Goal: Check status: Check status

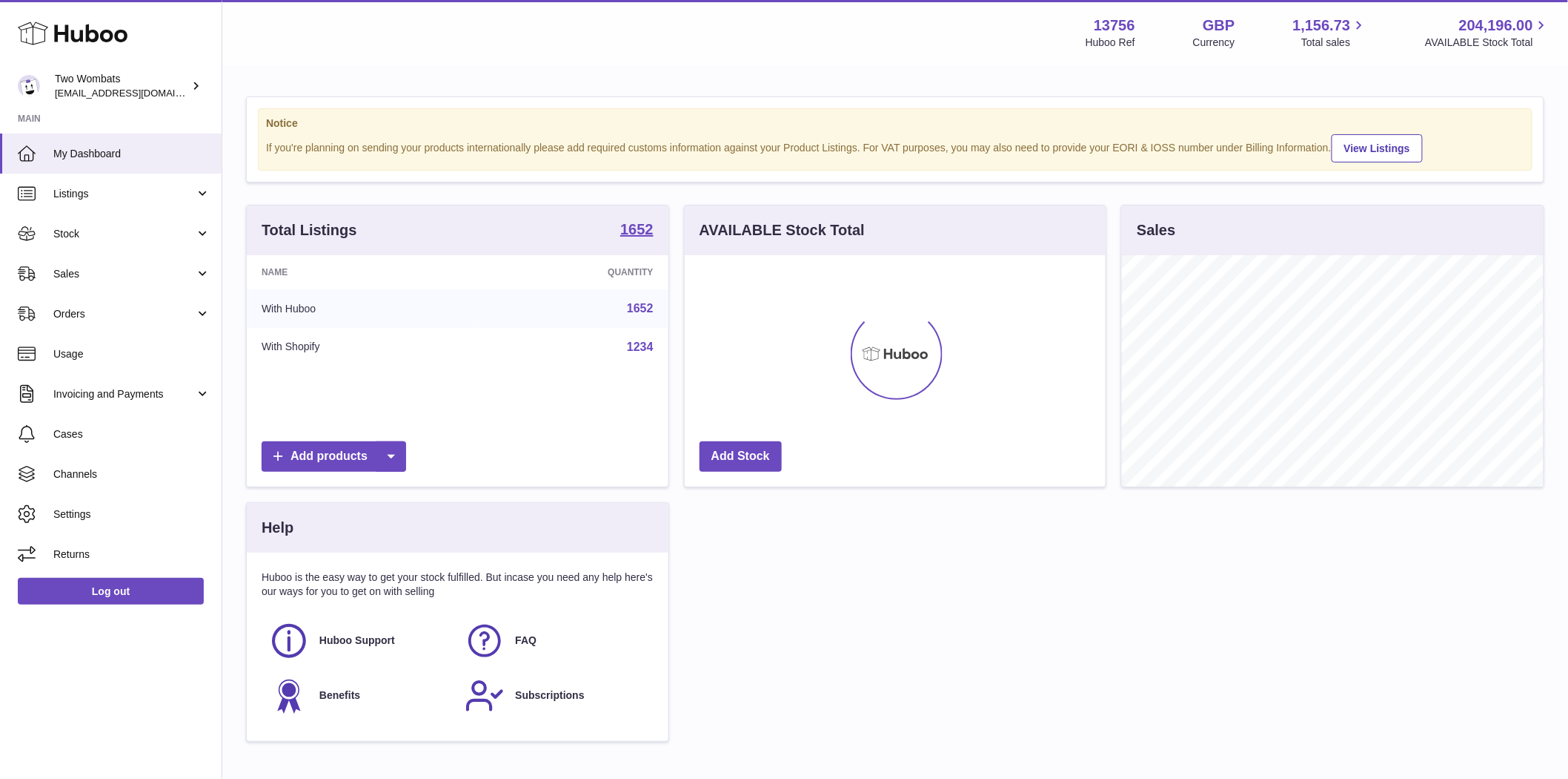
scroll to position [232, 421]
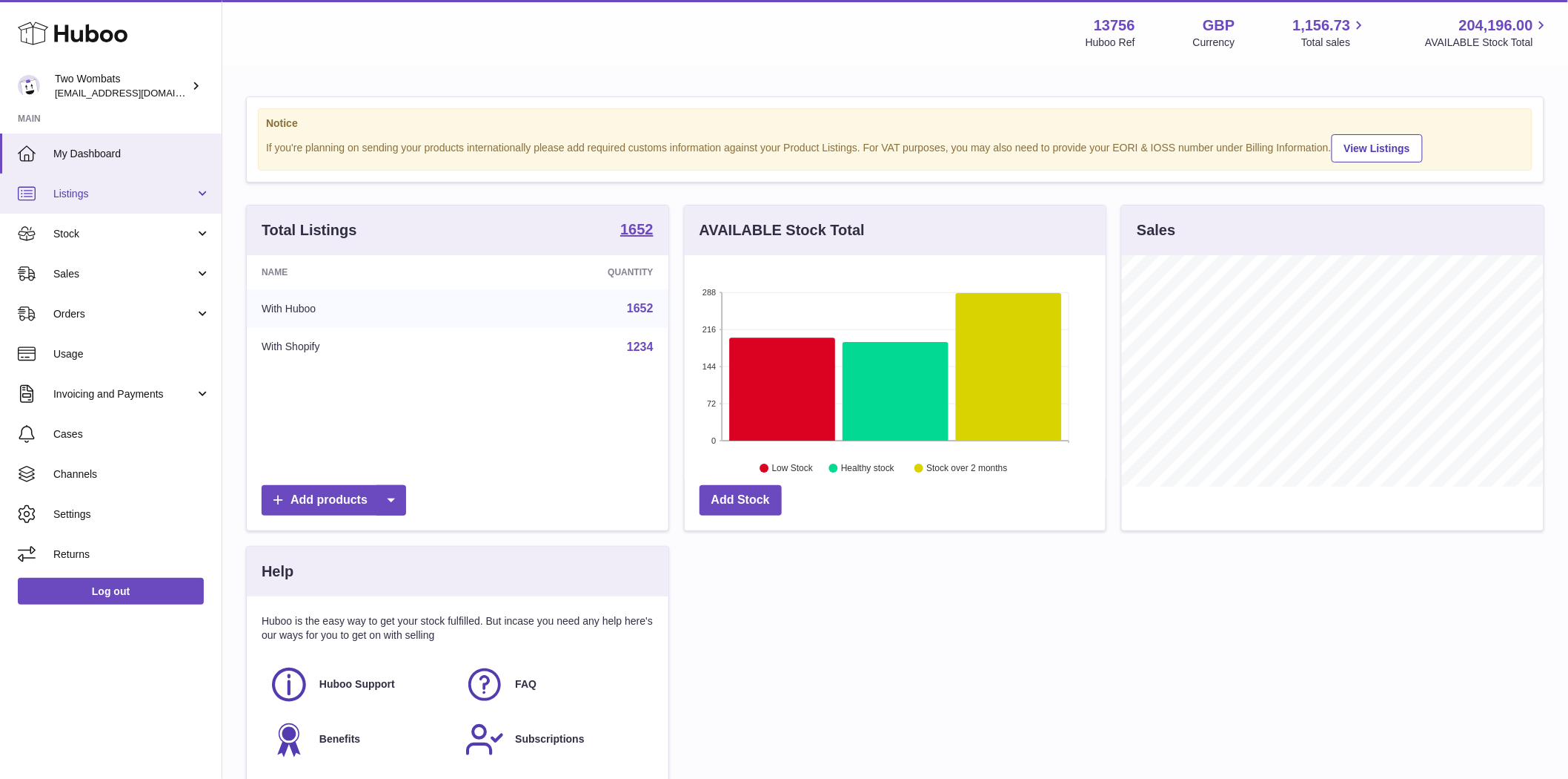
click at [72, 201] on link "Listings" at bounding box center [111, 194] width 222 height 40
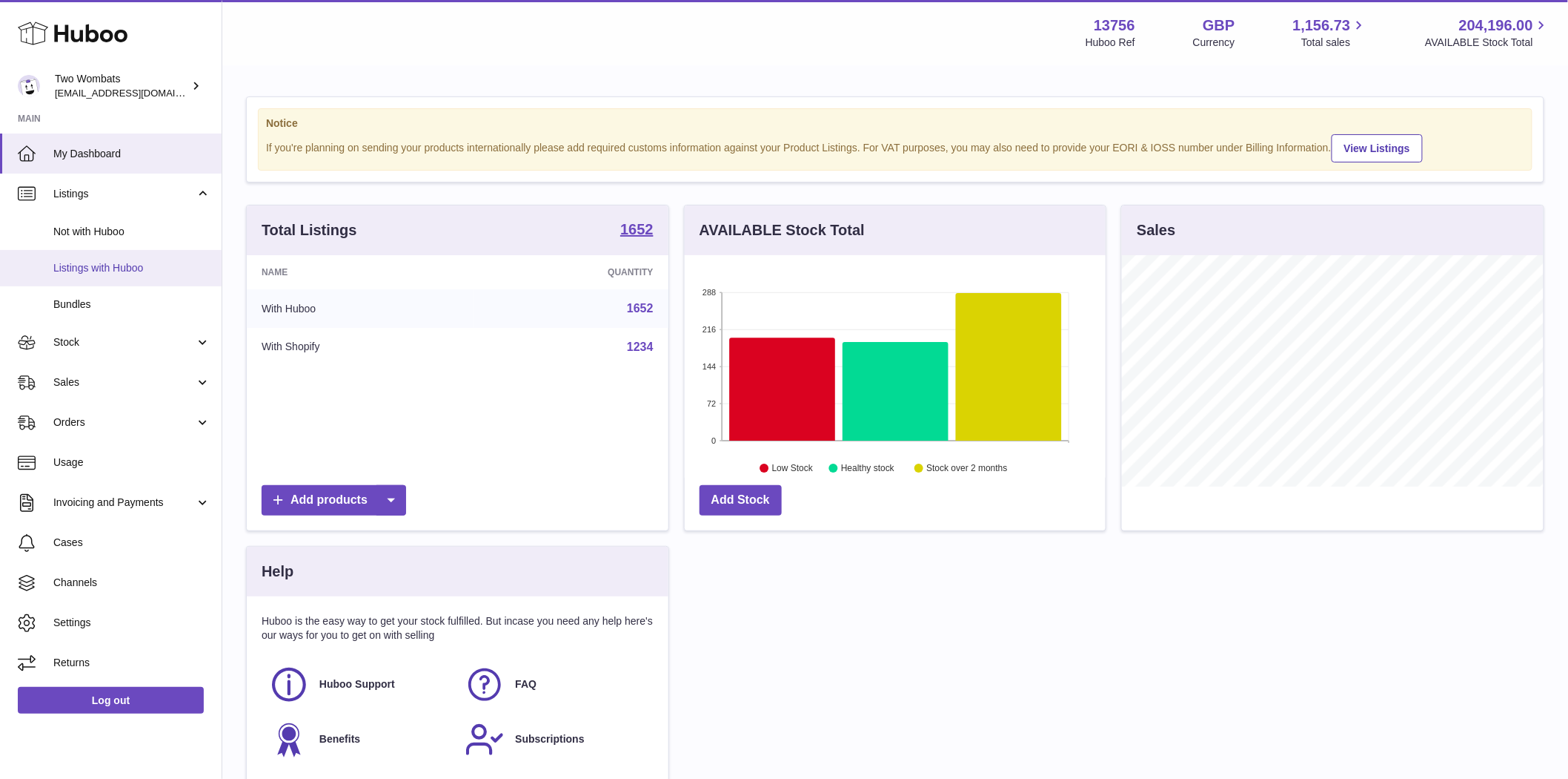
click at [75, 265] on span "Listings with Huboo" at bounding box center [132, 268] width 157 height 15
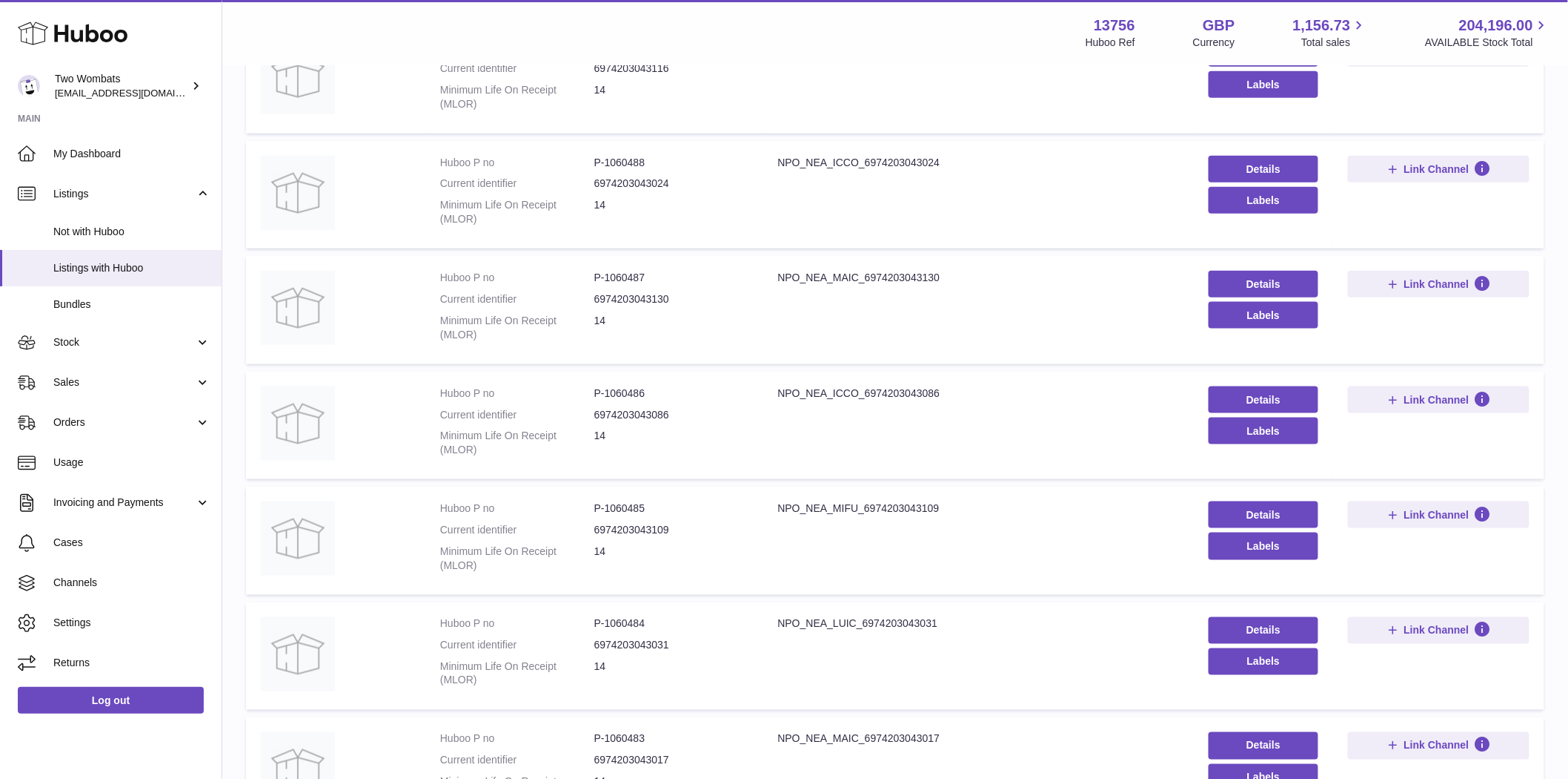
scroll to position [794, 0]
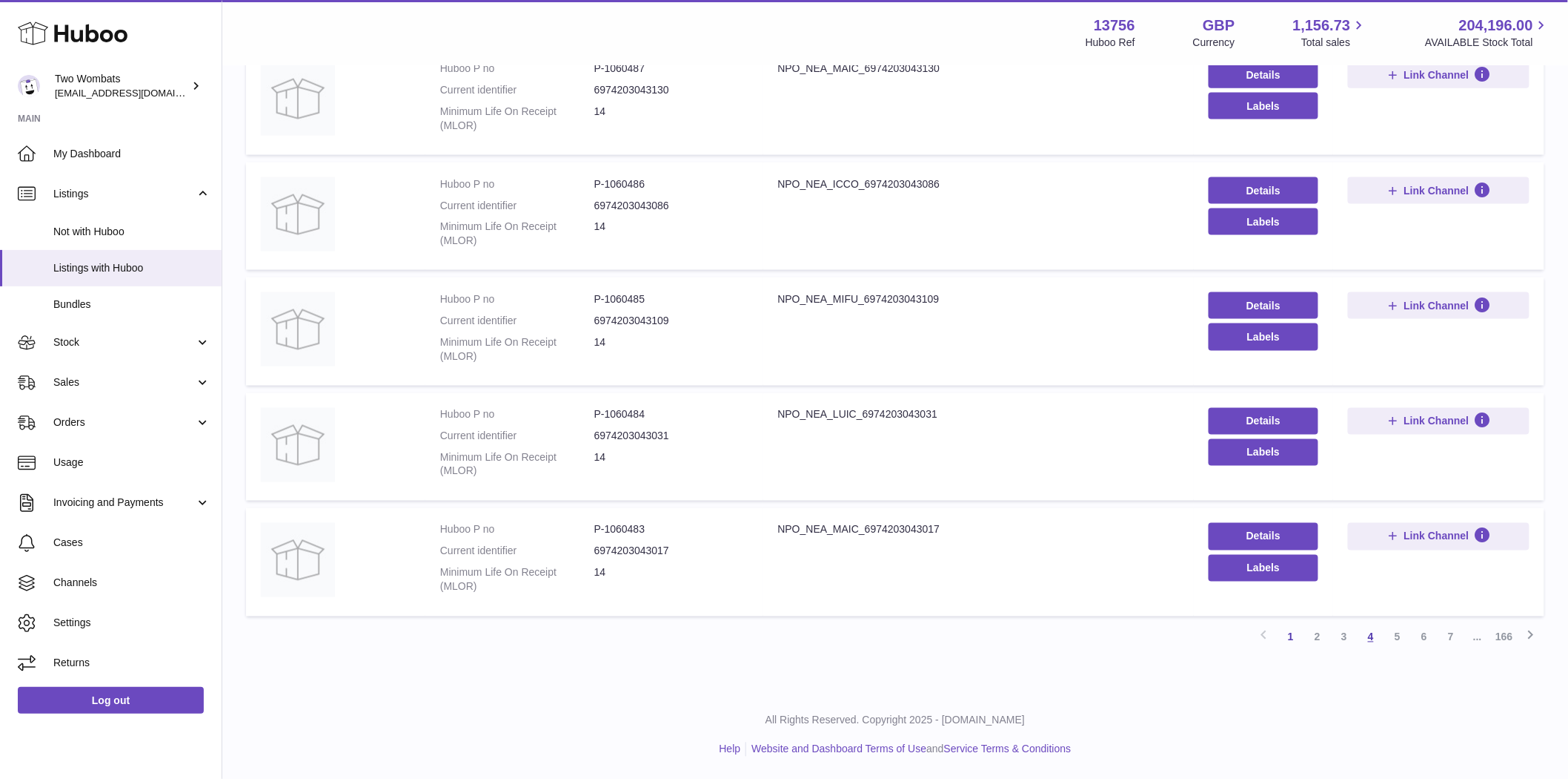
click at [1368, 634] on link "4" at bounding box center [1371, 636] width 26 height 26
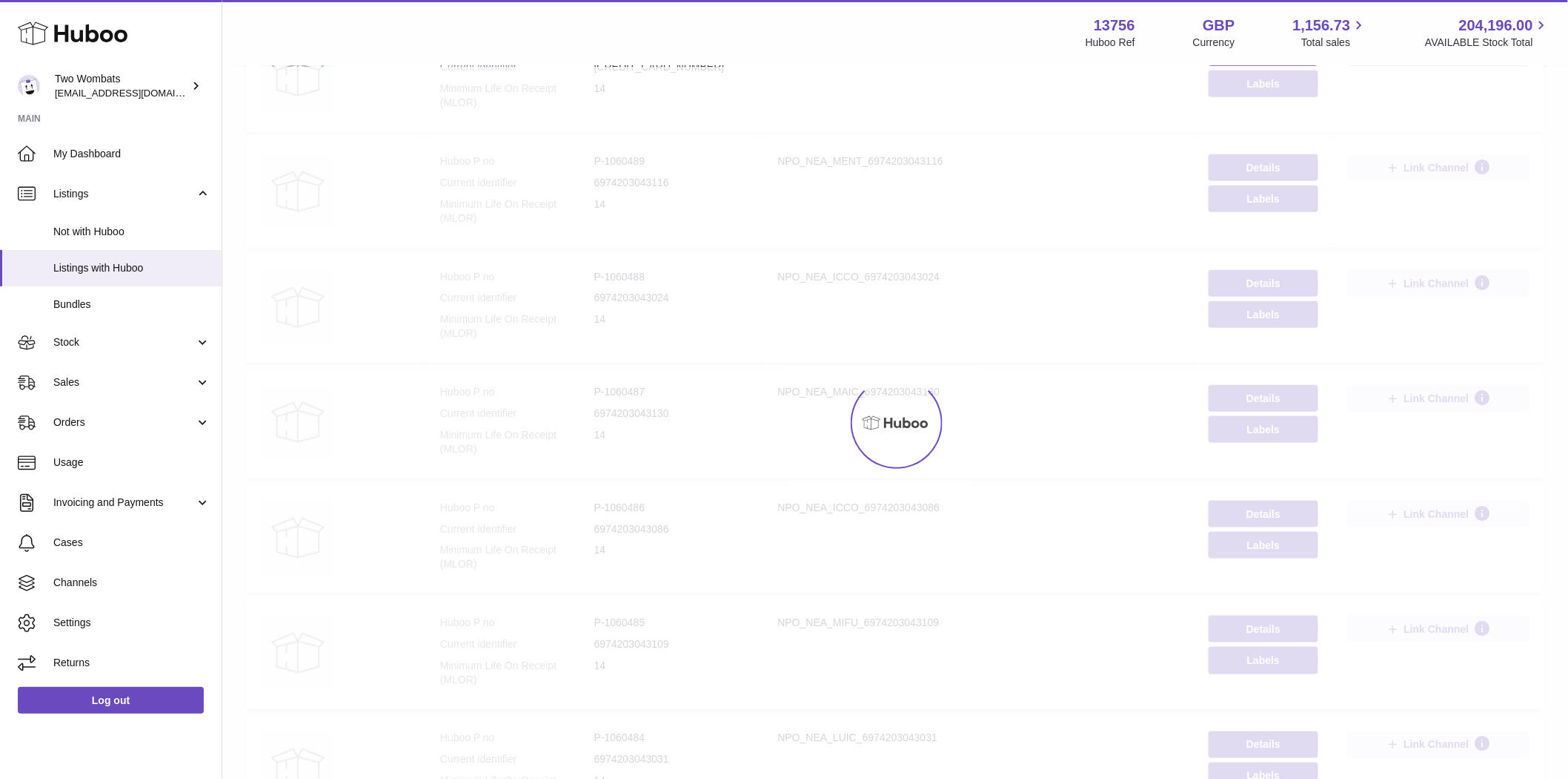
scroll to position [66, 0]
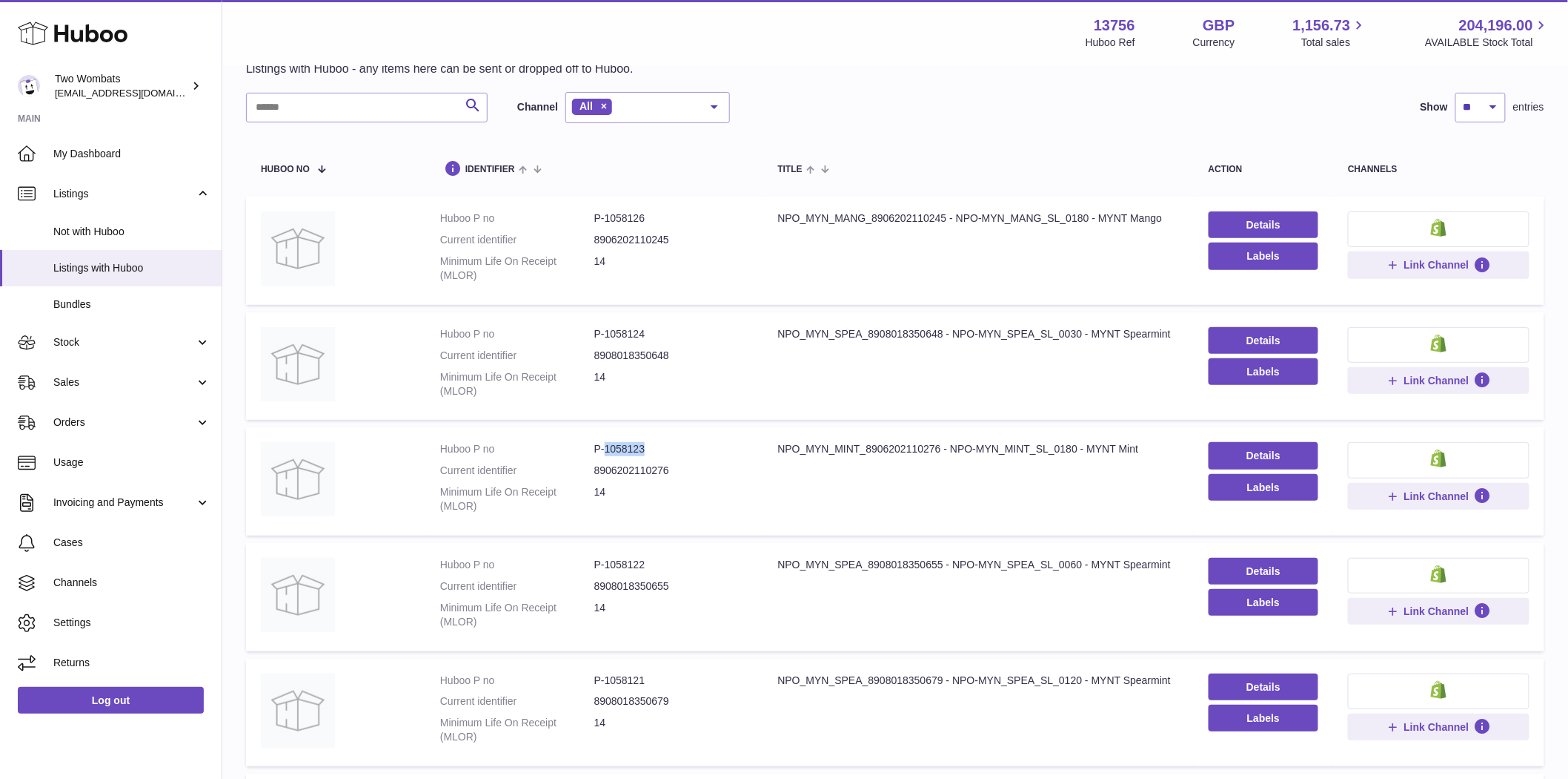
drag, startPoint x: 656, startPoint y: 453, endPoint x: 603, endPoint y: 454, distance: 53.0
click at [603, 454] on dd "P-1058123" at bounding box center [671, 449] width 154 height 15
copy dd "1058123"
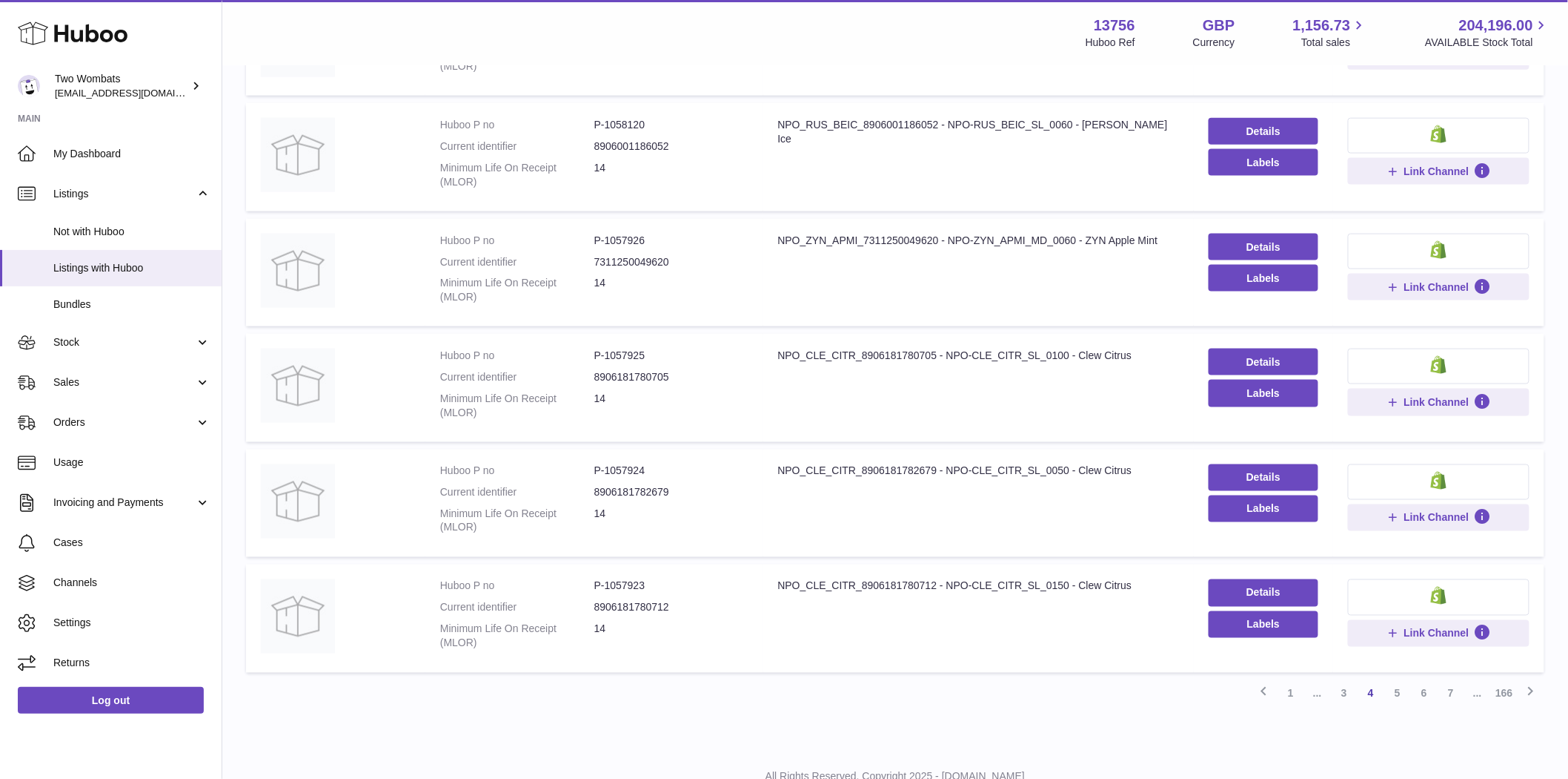
scroll to position [794, 0]
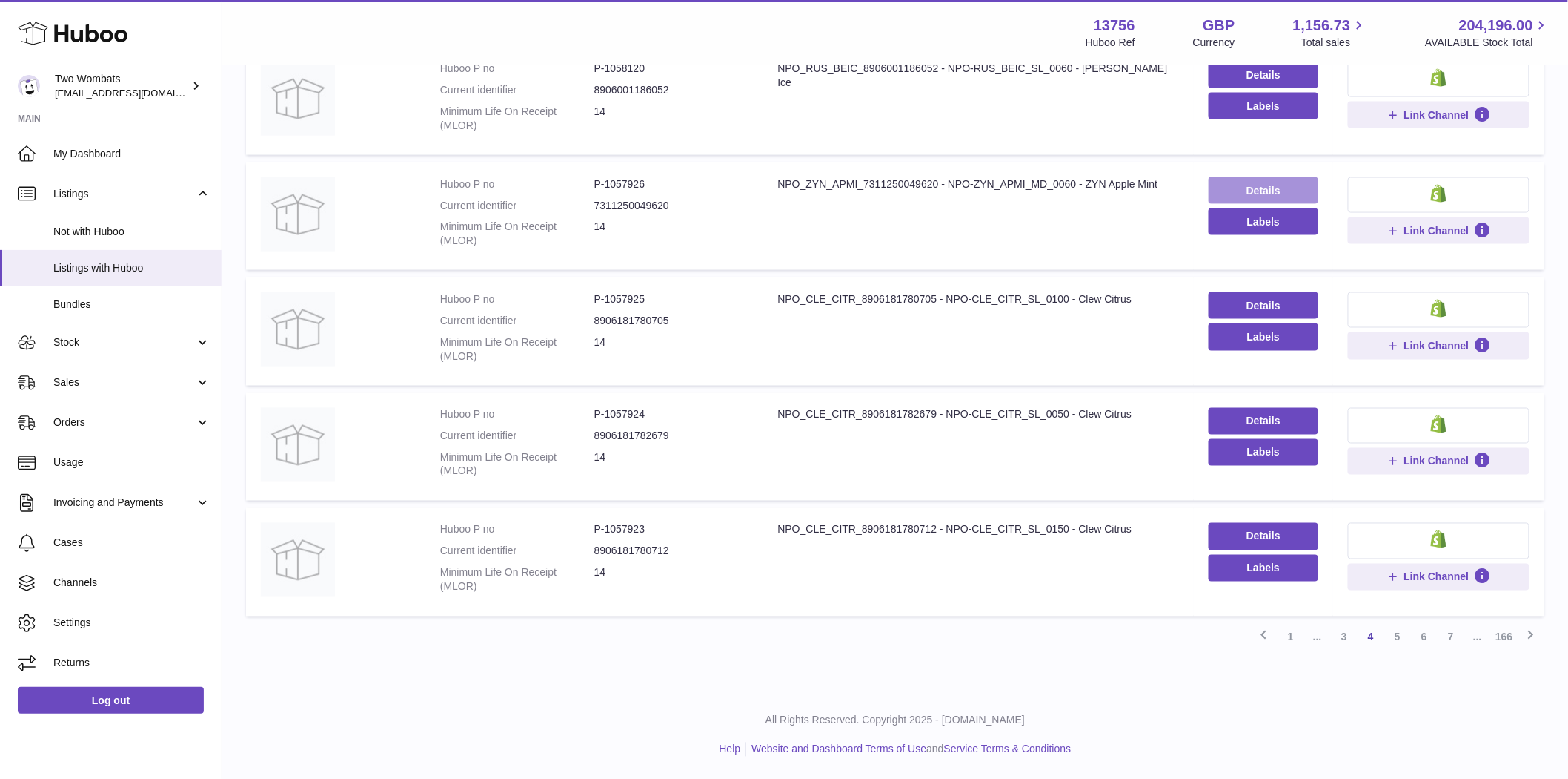
click at [1246, 184] on link "Details" at bounding box center [1265, 190] width 111 height 26
drag, startPoint x: 667, startPoint y: 414, endPoint x: 602, endPoint y: 417, distance: 65.1
click at [602, 417] on dd "P-1057924" at bounding box center [671, 415] width 154 height 15
copy dd "1057924"
click at [70, 383] on span "Sales" at bounding box center [124, 383] width 142 height 15
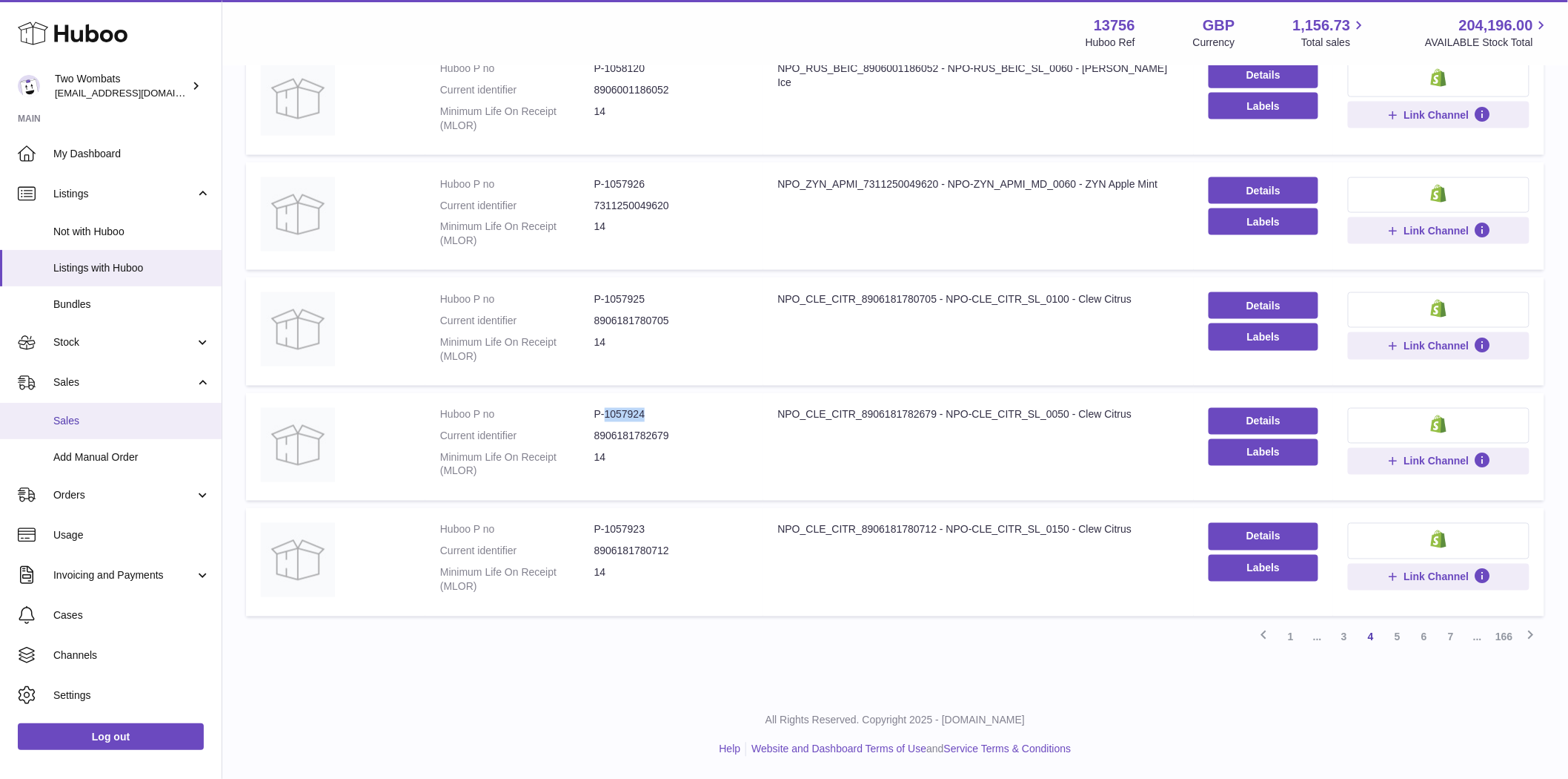
click at [82, 425] on span "Sales" at bounding box center [132, 421] width 157 height 15
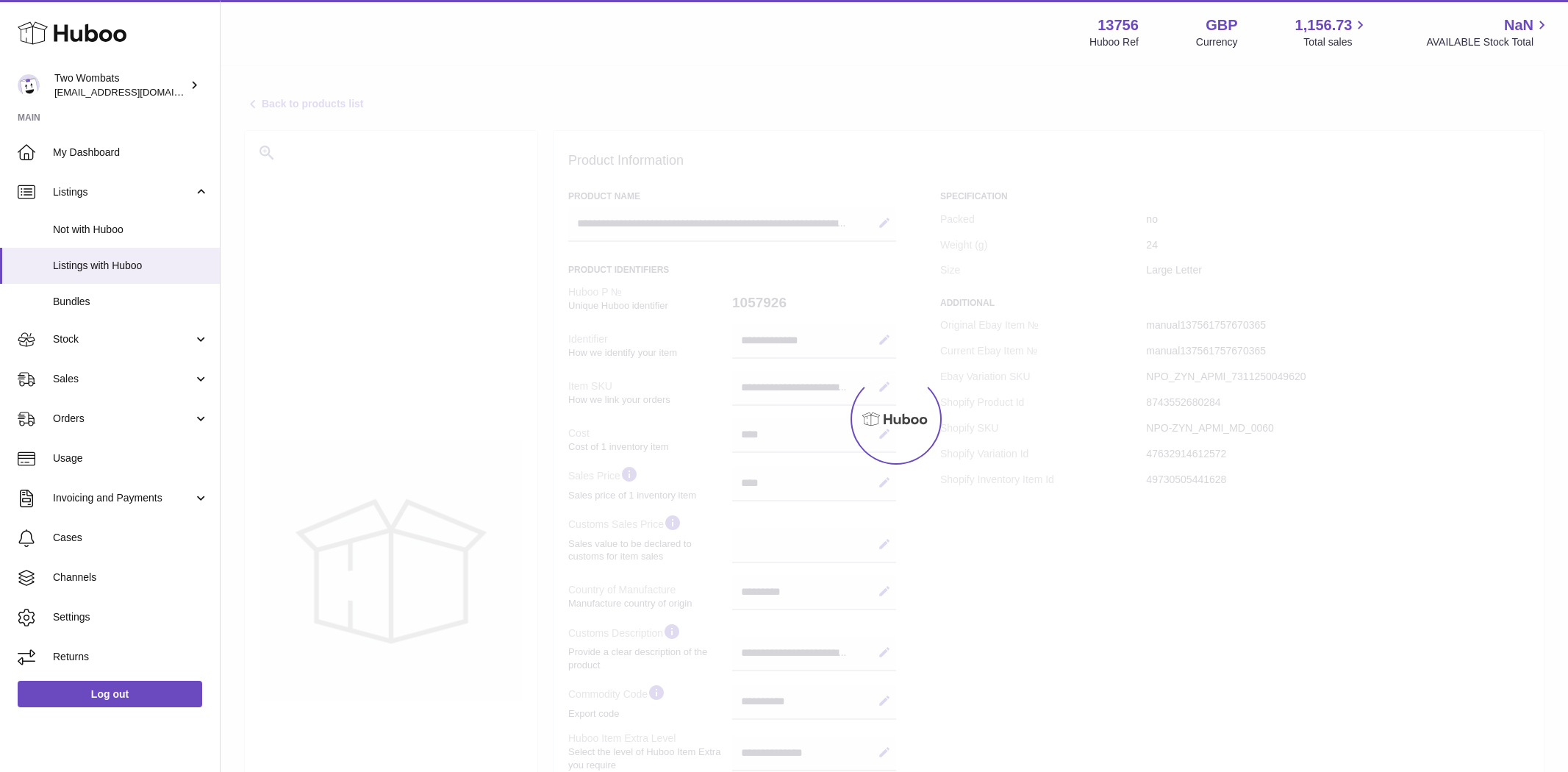
select select "***"
select select "****"
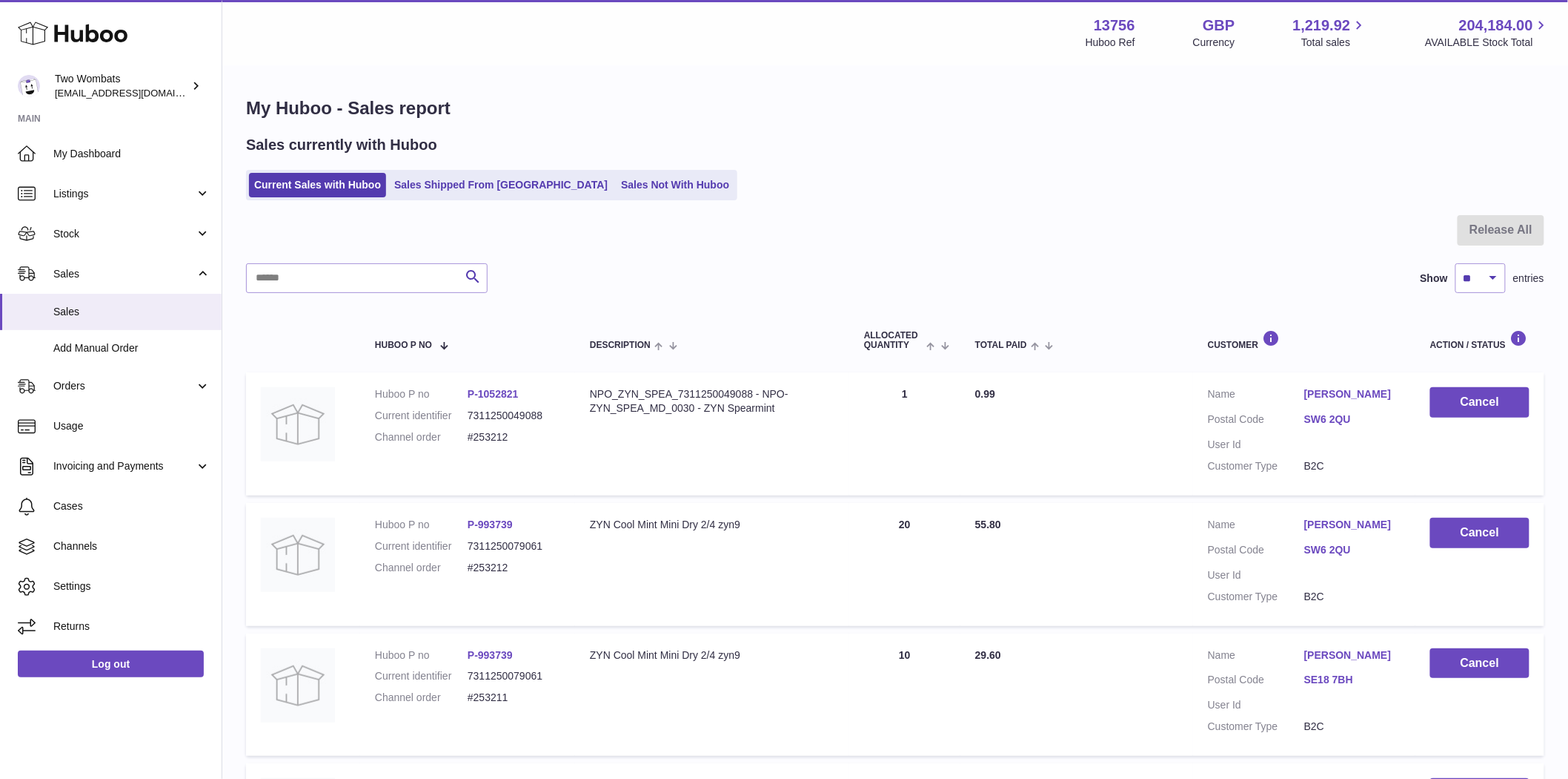
click at [474, 199] on ul "Current Sales with Huboo Sales Shipped From Huboo Sales Not With Huboo" at bounding box center [491, 185] width 491 height 30
click at [471, 189] on link "Sales Shipped From Huboo" at bounding box center [501, 185] width 223 height 25
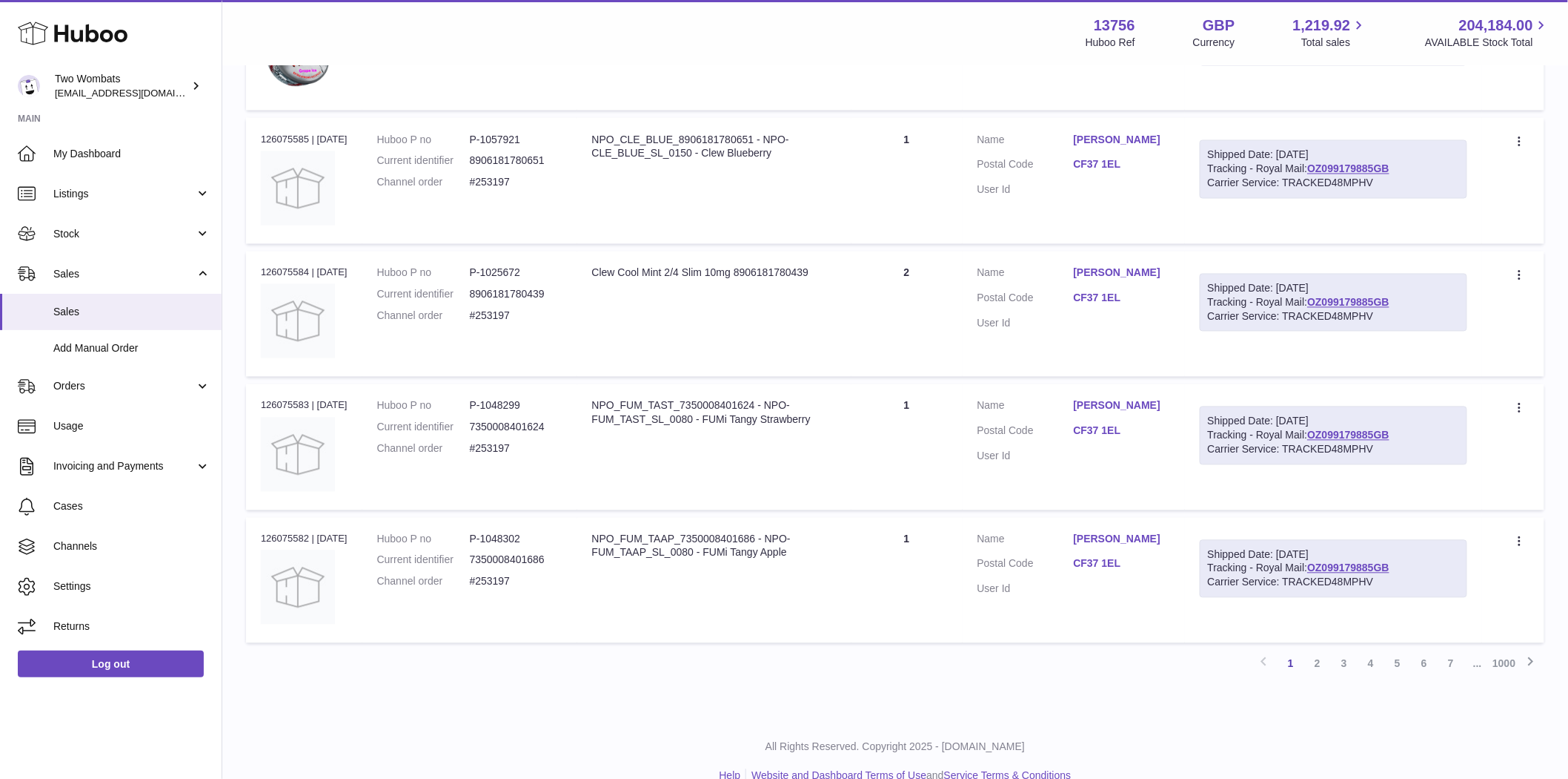
scroll to position [1054, 0]
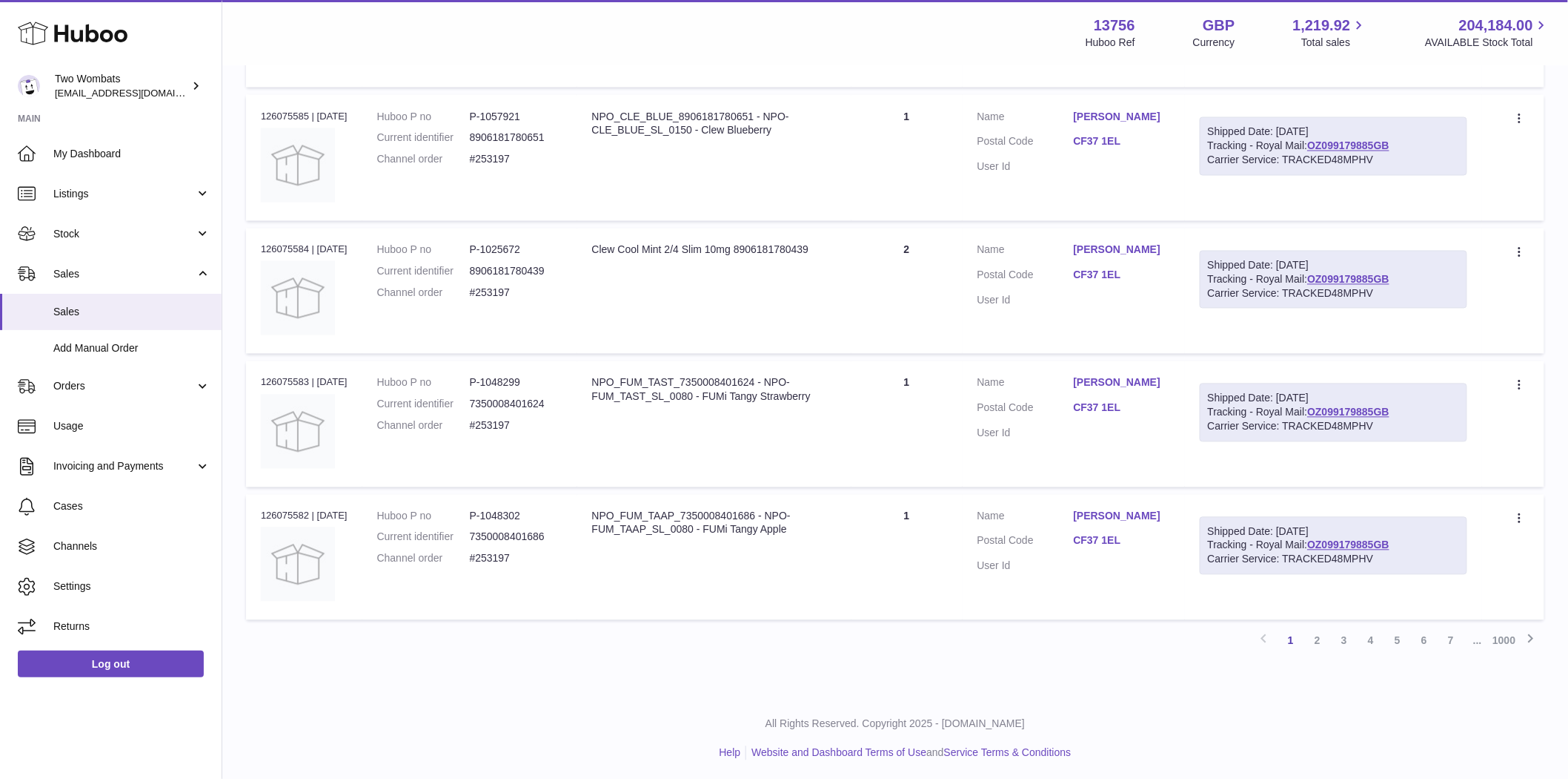
click at [1343, 638] on link "3" at bounding box center [1344, 640] width 26 height 26
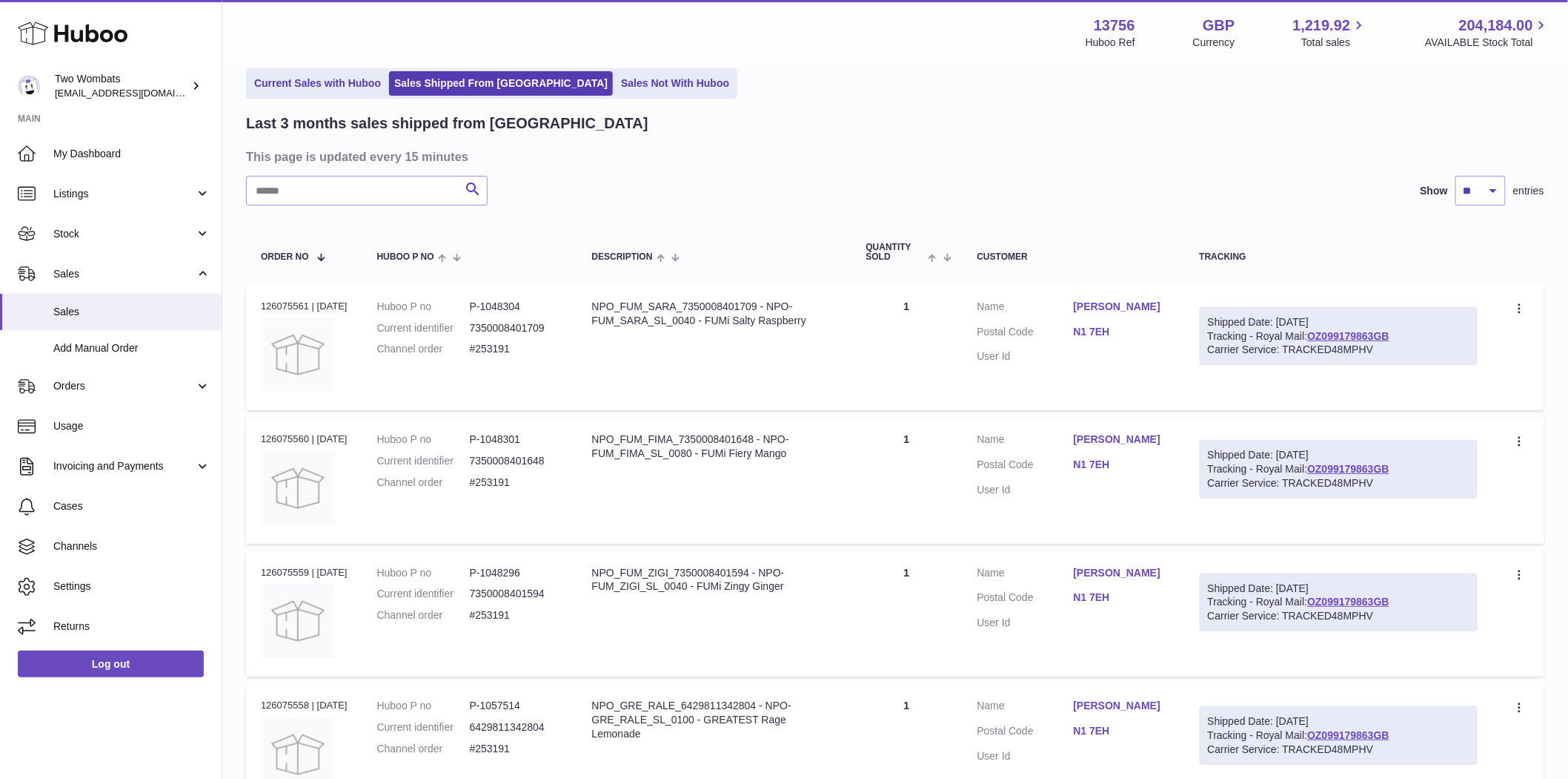
scroll to position [1054, 0]
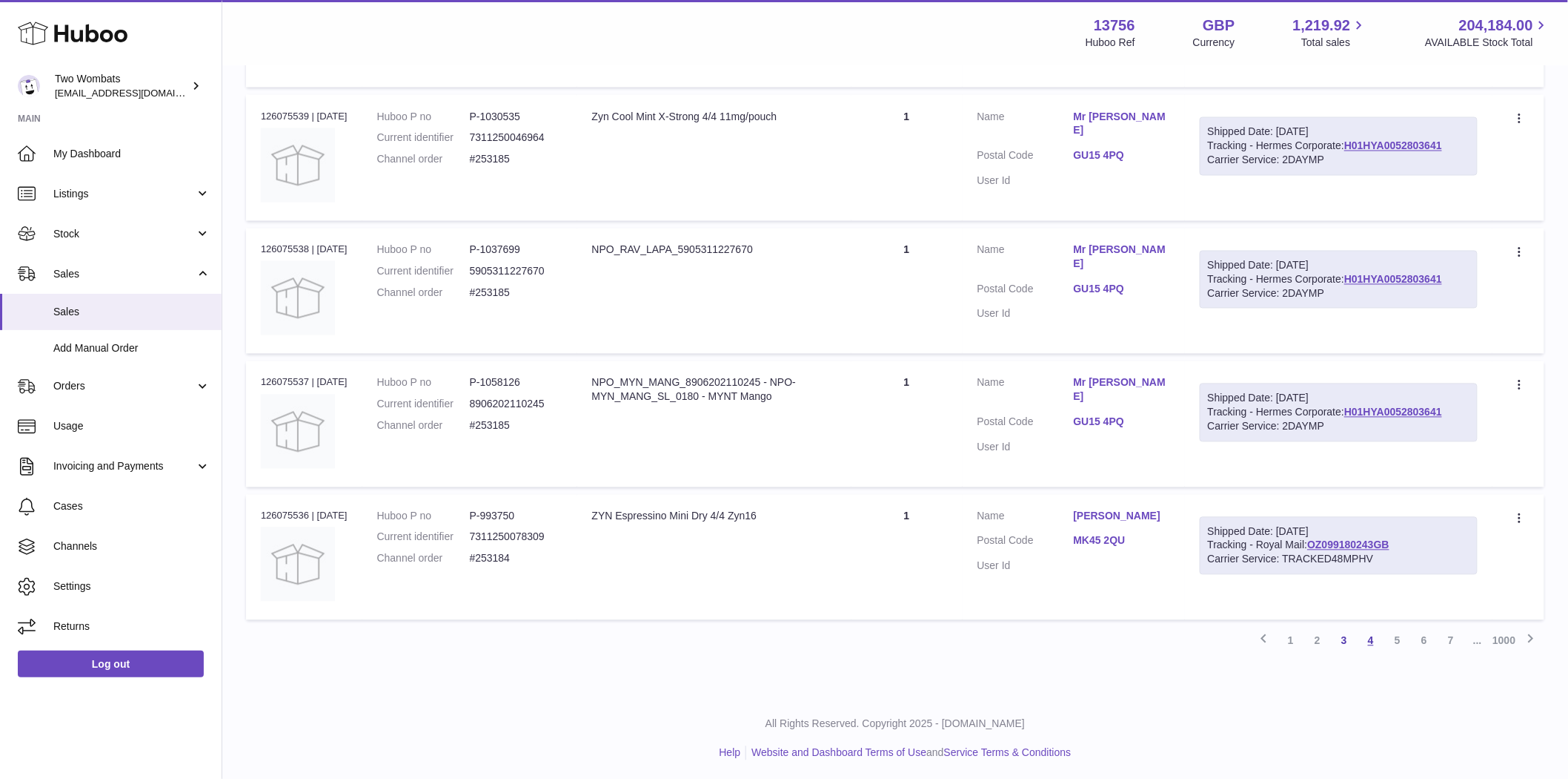
click at [1367, 639] on link "4" at bounding box center [1371, 640] width 26 height 26
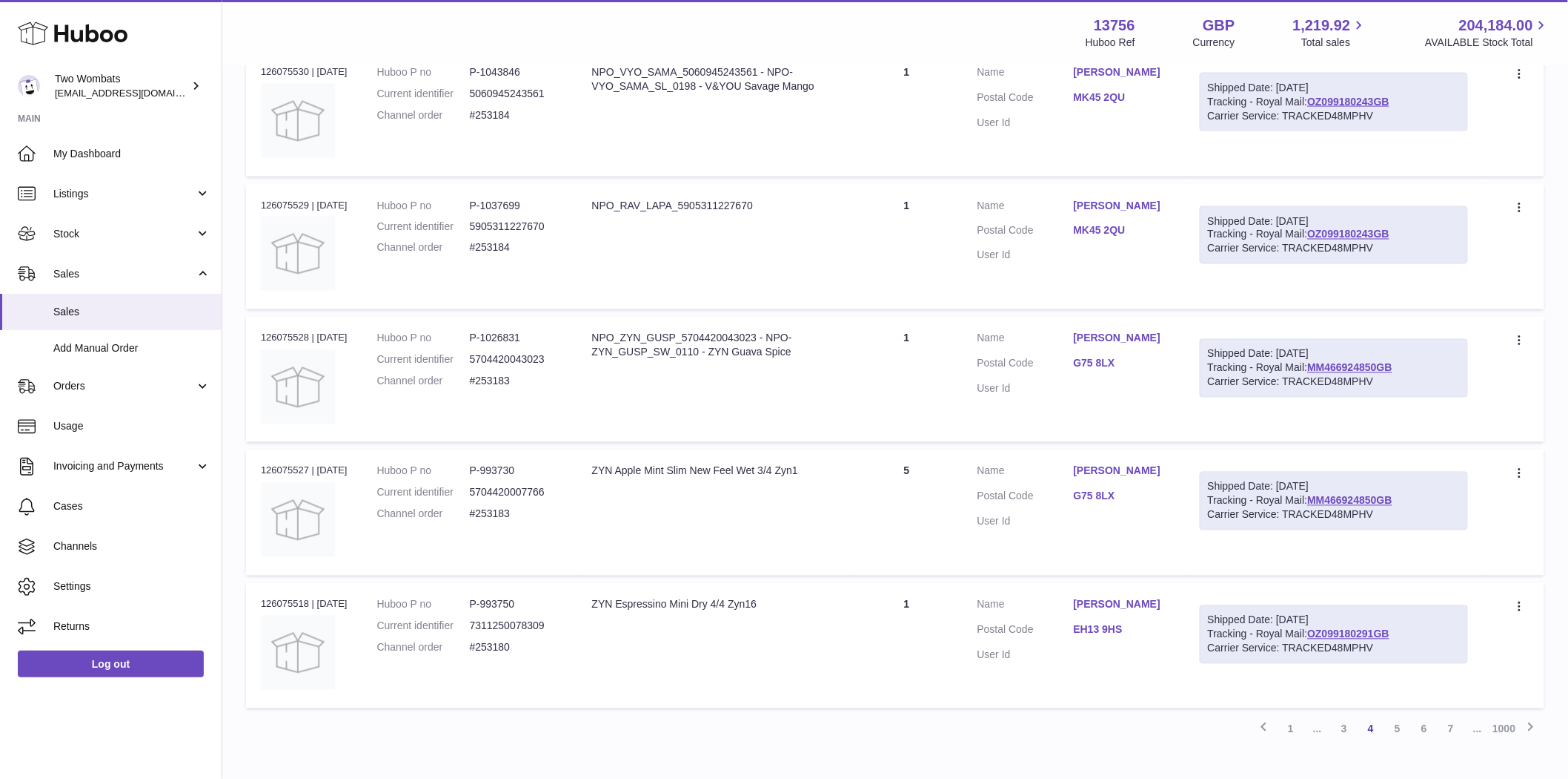
scroll to position [1033, 0]
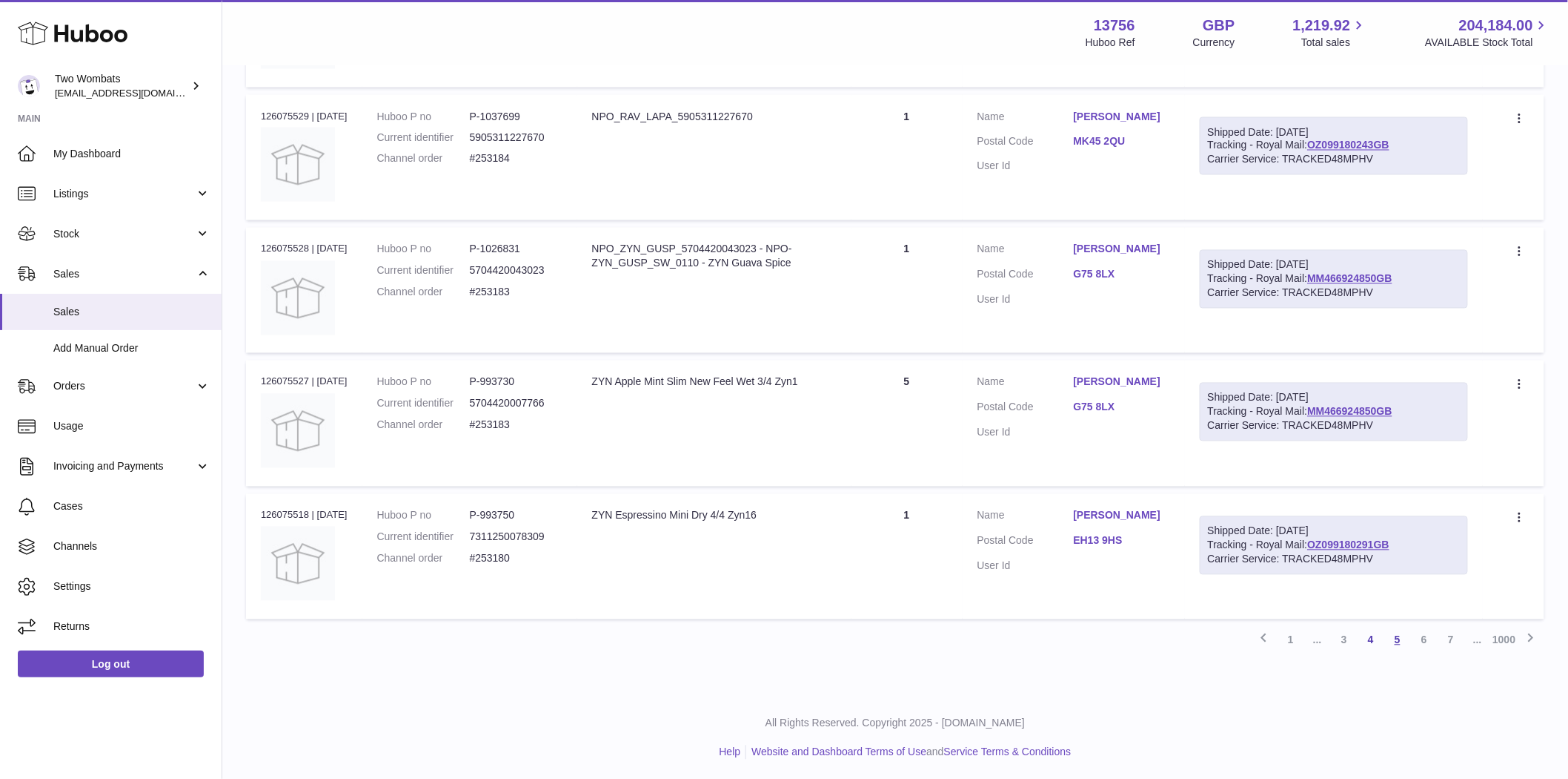
click at [1407, 634] on link "5" at bounding box center [1397, 639] width 26 height 26
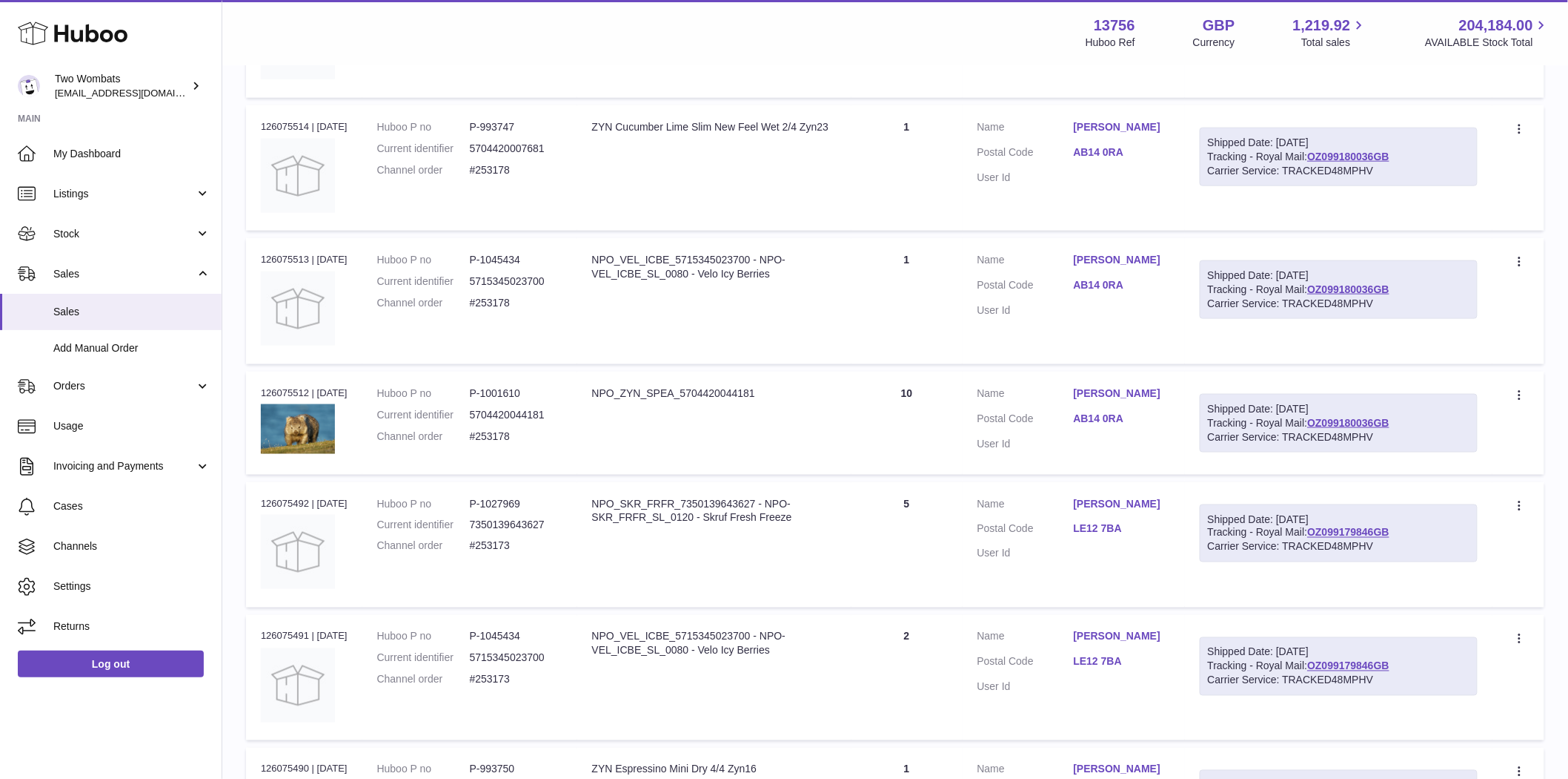
scroll to position [1033, 0]
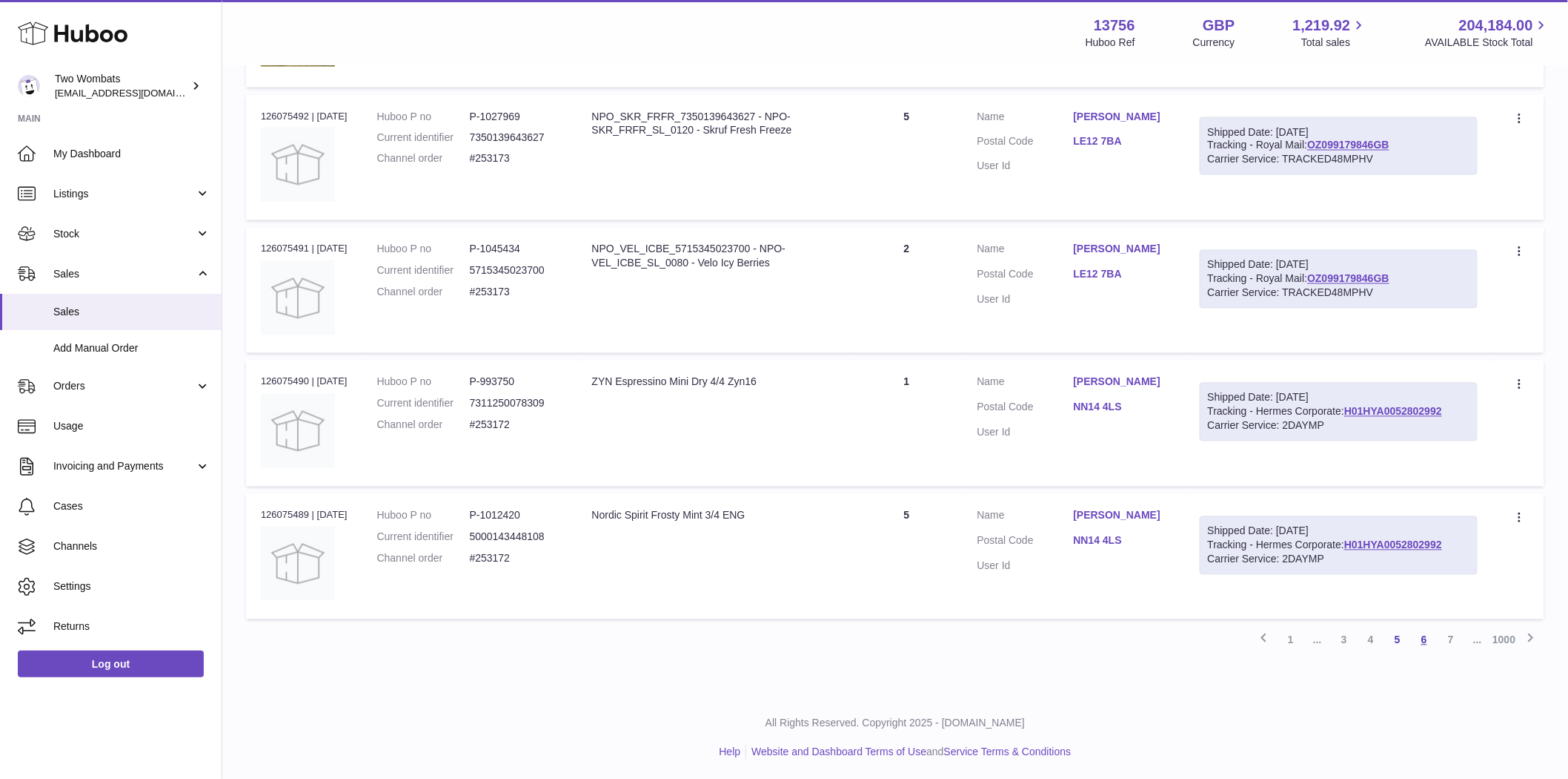
click at [1424, 636] on link "6" at bounding box center [1424, 639] width 26 height 26
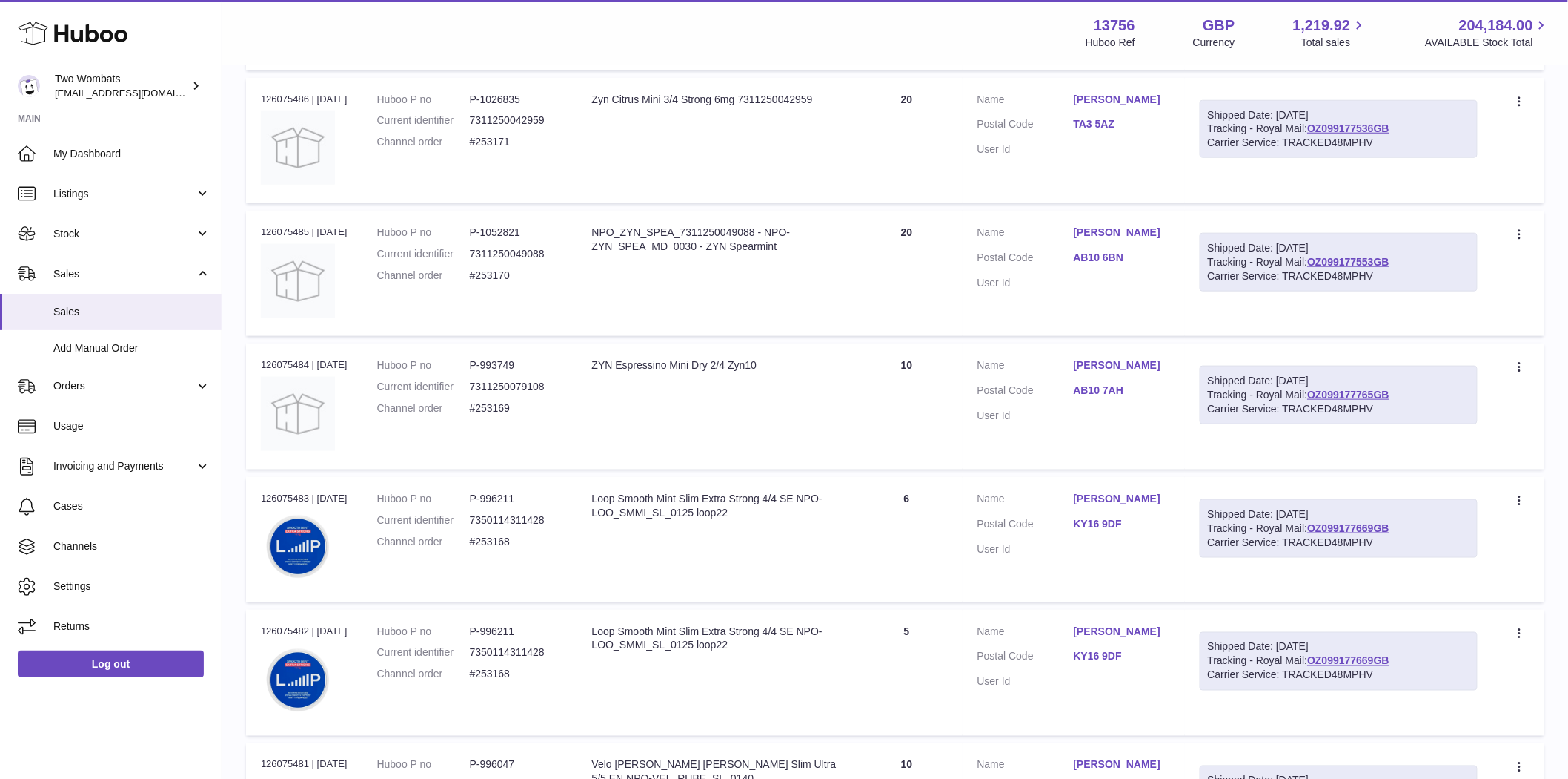
scroll to position [1054, 0]
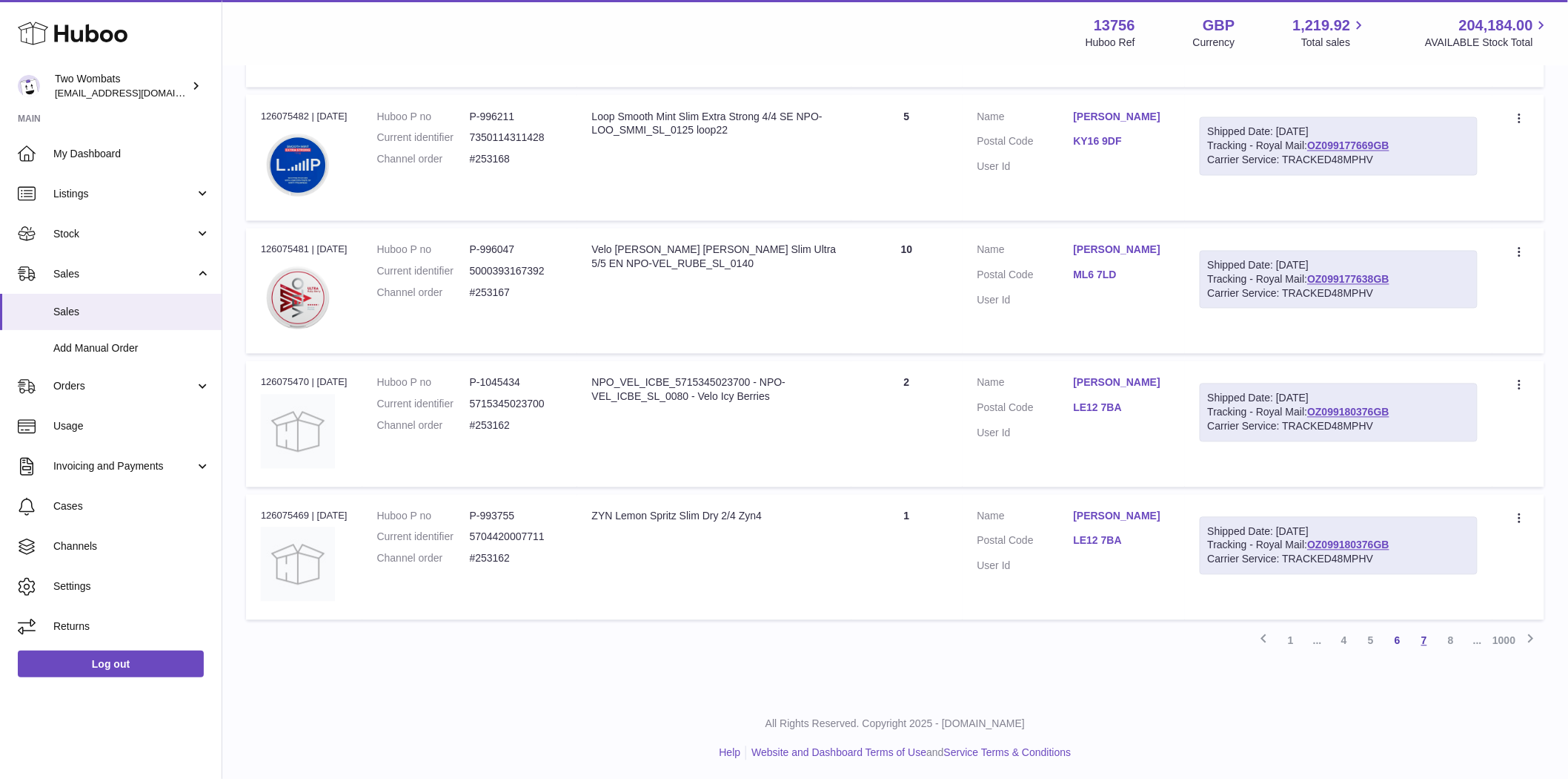
click at [1427, 636] on link "7" at bounding box center [1424, 640] width 26 height 26
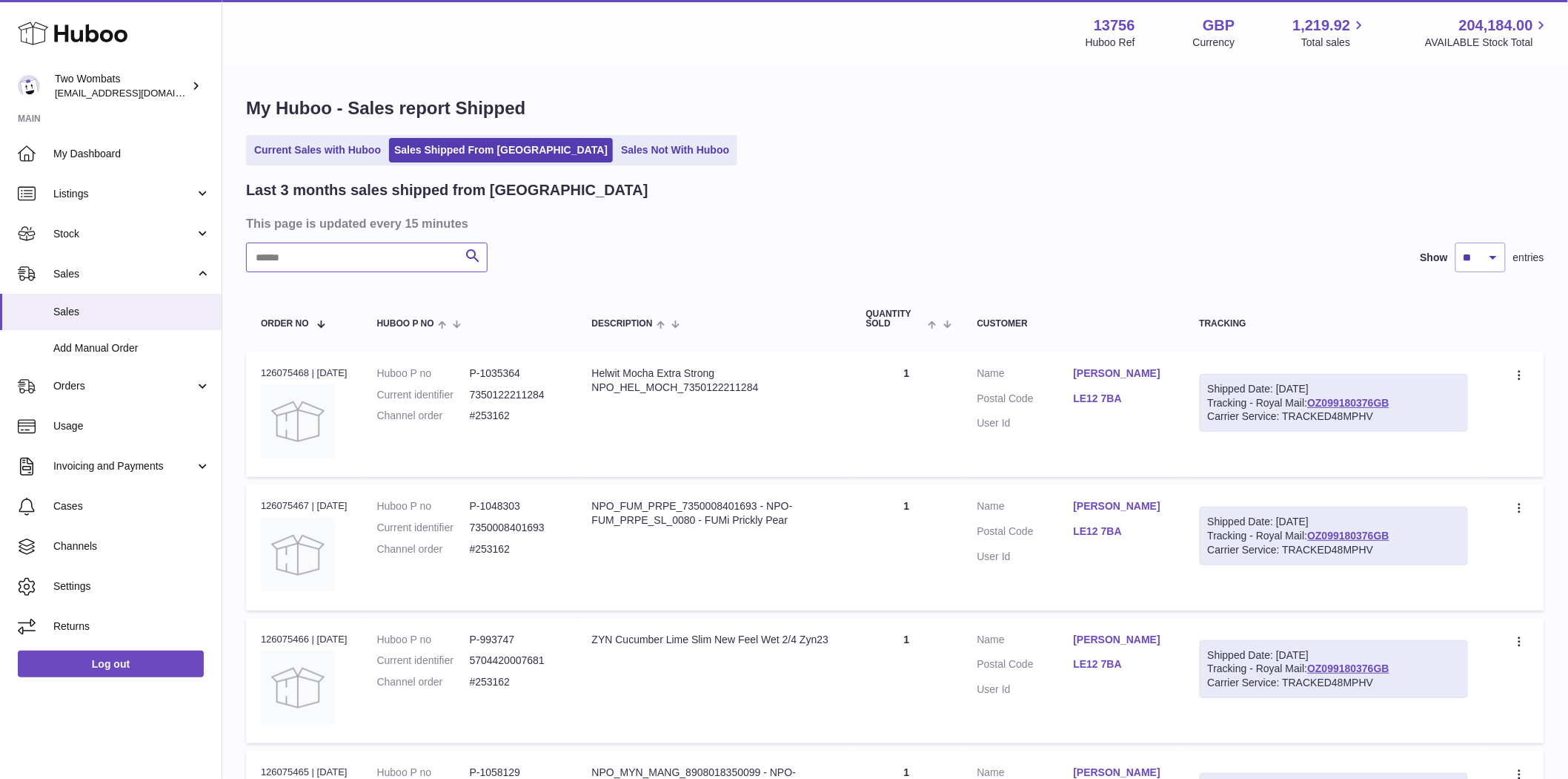
click at [315, 249] on input "text" at bounding box center [367, 257] width 242 height 30
paste input "****"
type input "****"
